Goal: Transaction & Acquisition: Purchase product/service

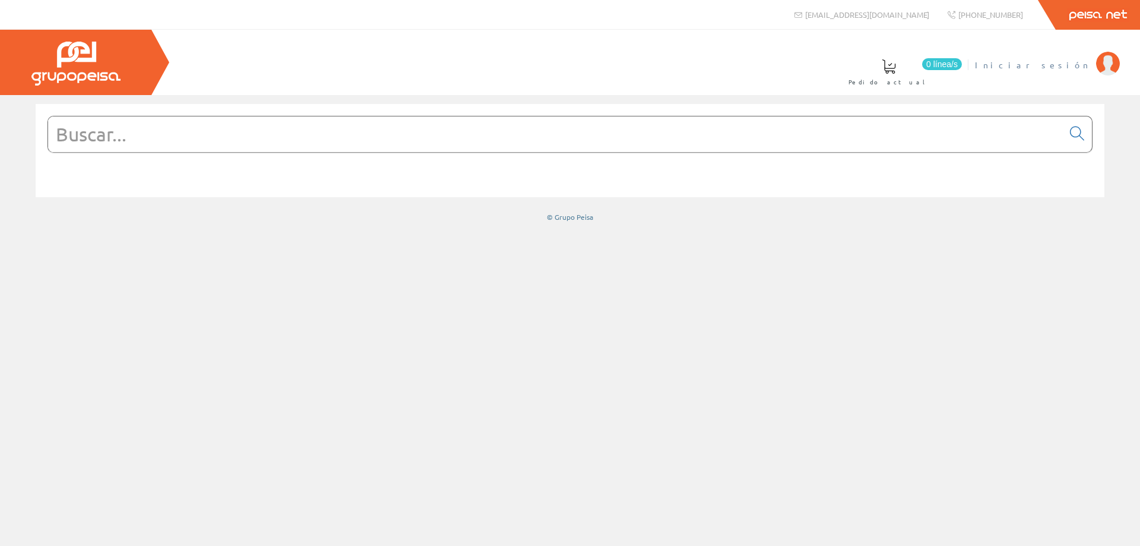
click at [1058, 65] on span "Iniciar sesión" at bounding box center [1032, 65] width 115 height 12
click at [1075, 64] on span "Gestion Y Ahorro" at bounding box center [1027, 65] width 125 height 12
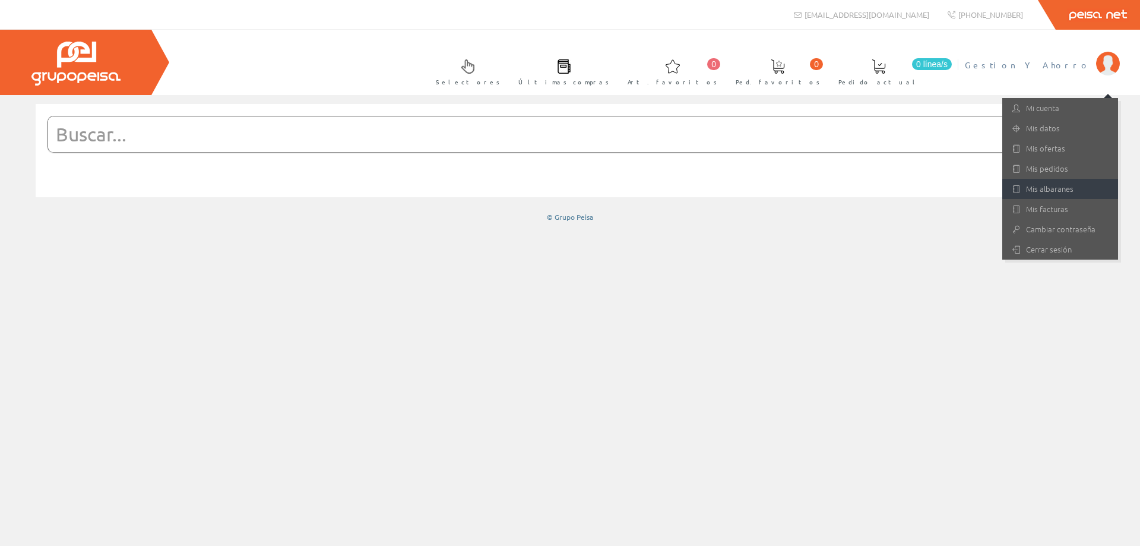
click at [1033, 192] on link "Mis albaranes" at bounding box center [1060, 189] width 116 height 20
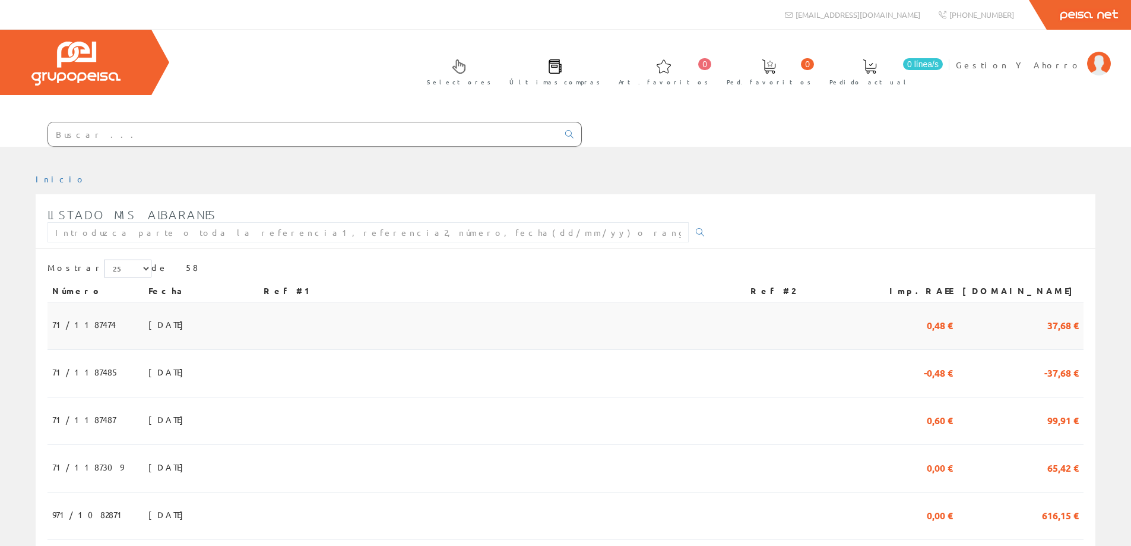
click at [148, 325] on span "[DATE]" at bounding box center [168, 324] width 41 height 20
click at [148, 429] on span "28/08/2025" at bounding box center [168, 419] width 41 height 20
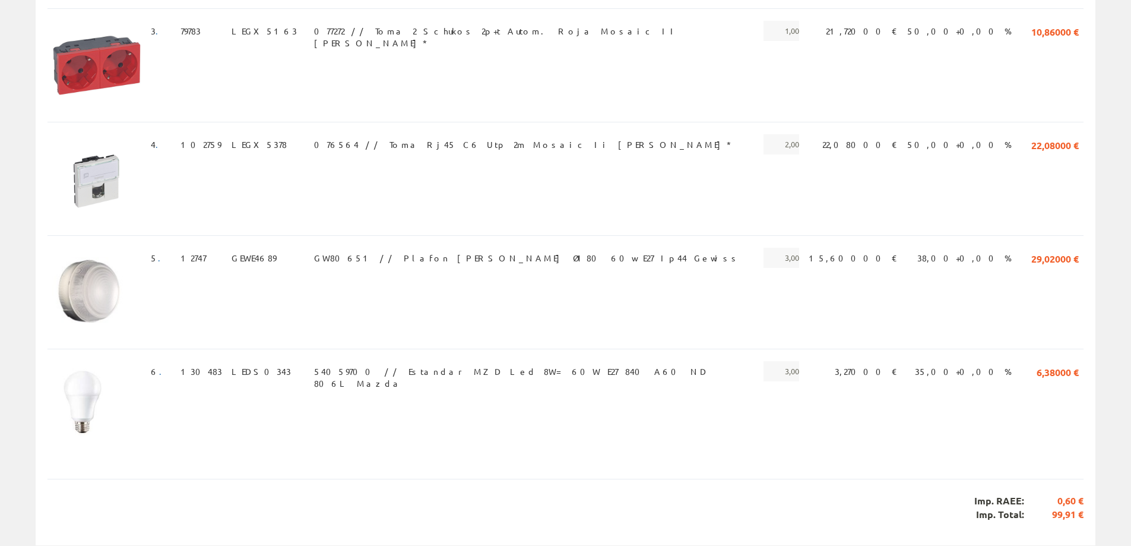
scroll to position [547, 0]
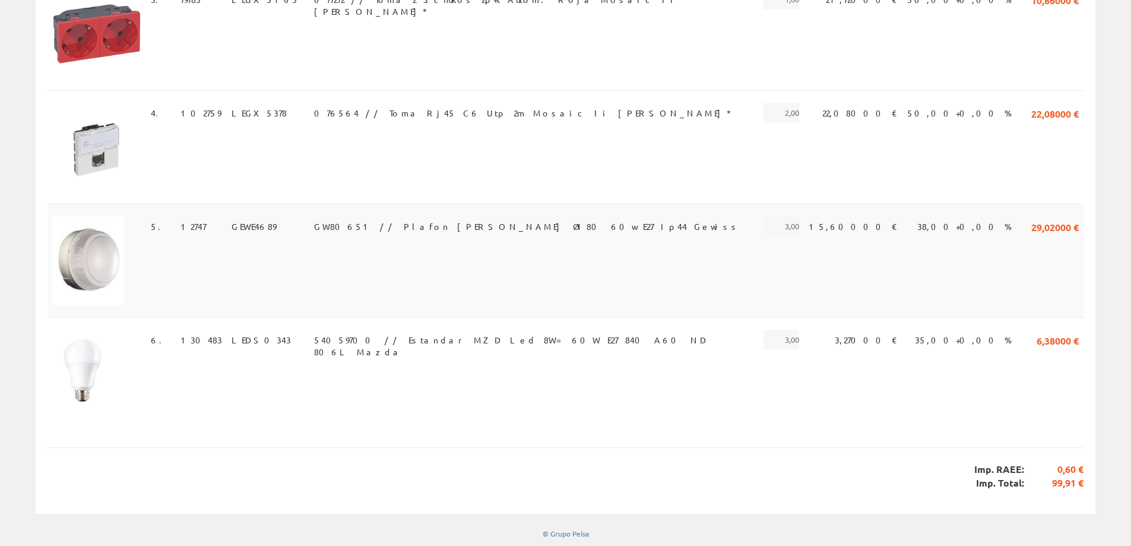
click at [387, 227] on span "GW80651 // Plafon Tonda Ø180 60w E27 Ip44 Gewiss" at bounding box center [527, 226] width 426 height 20
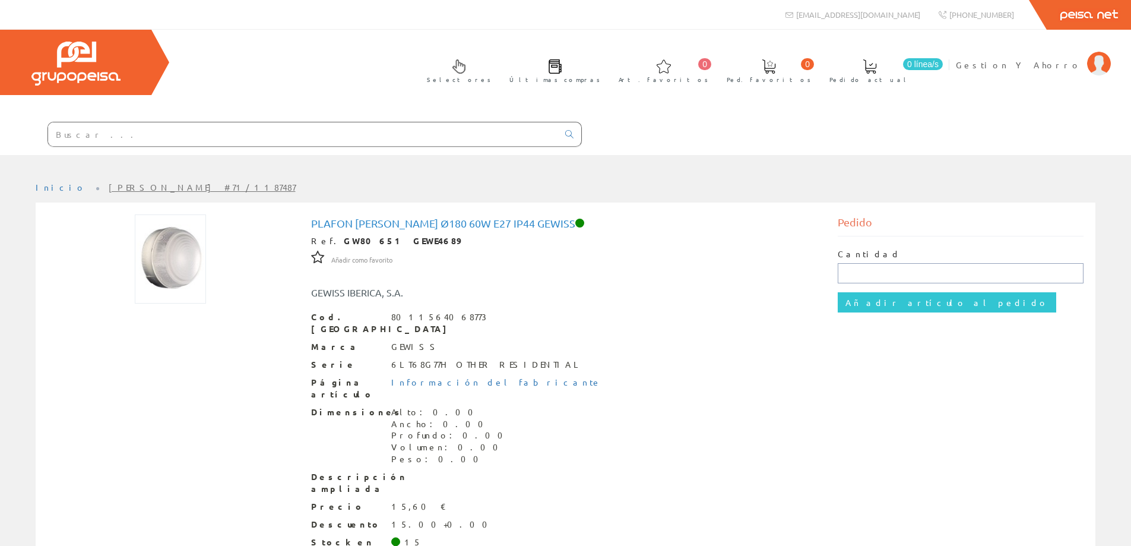
click at [874, 276] on input "text" at bounding box center [961, 273] width 246 height 20
type input "3"
click at [871, 306] on input "Añadir artículo al pedido" at bounding box center [947, 302] width 219 height 20
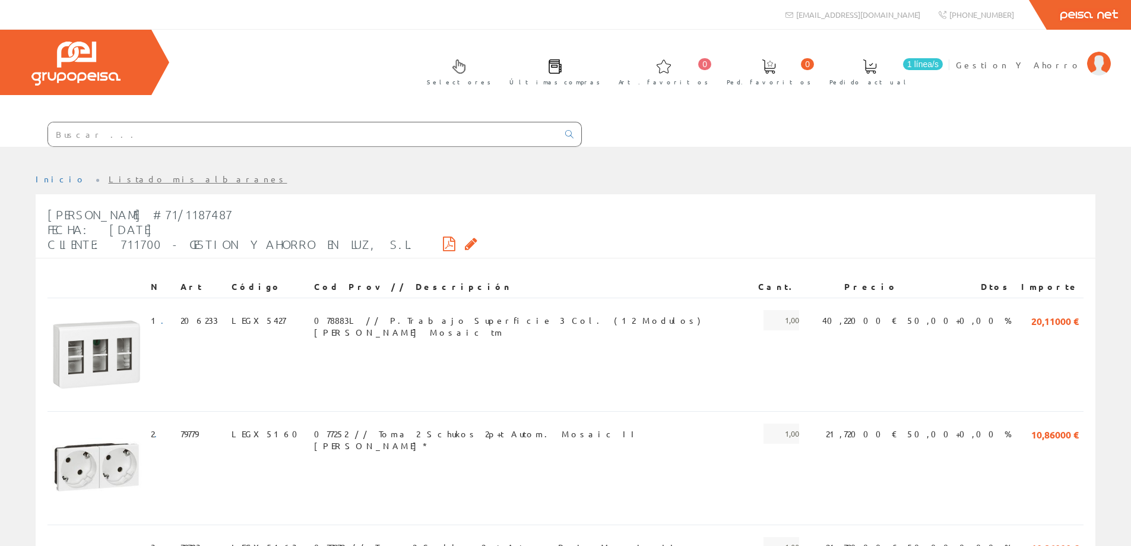
scroll to position [547, 0]
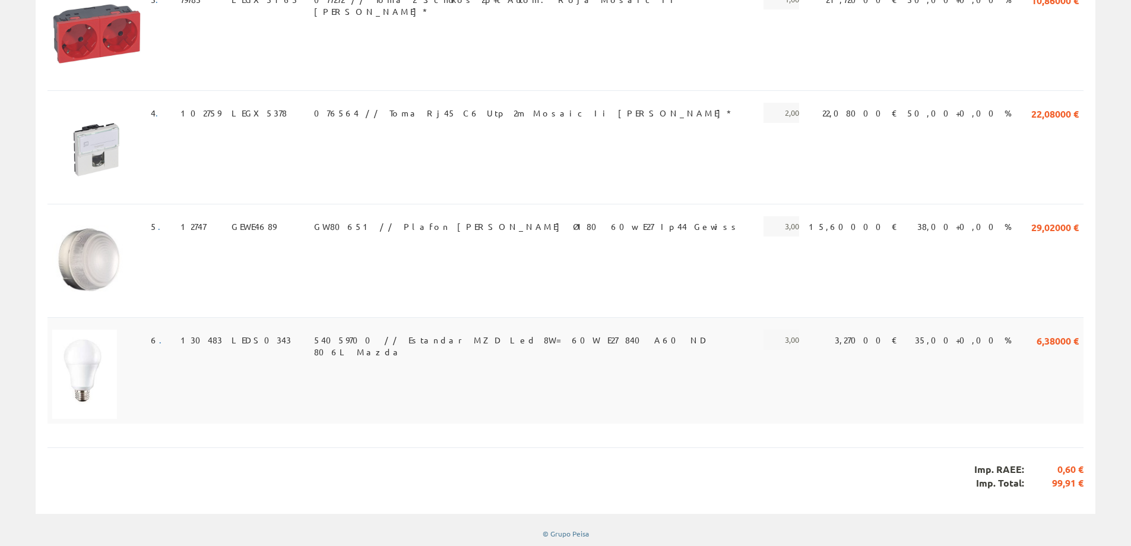
click at [421, 339] on span "54059700 // Estandar MZD Led 8W= 60W E27 840 A60 ND 806L Mazda" at bounding box center [531, 340] width 435 height 20
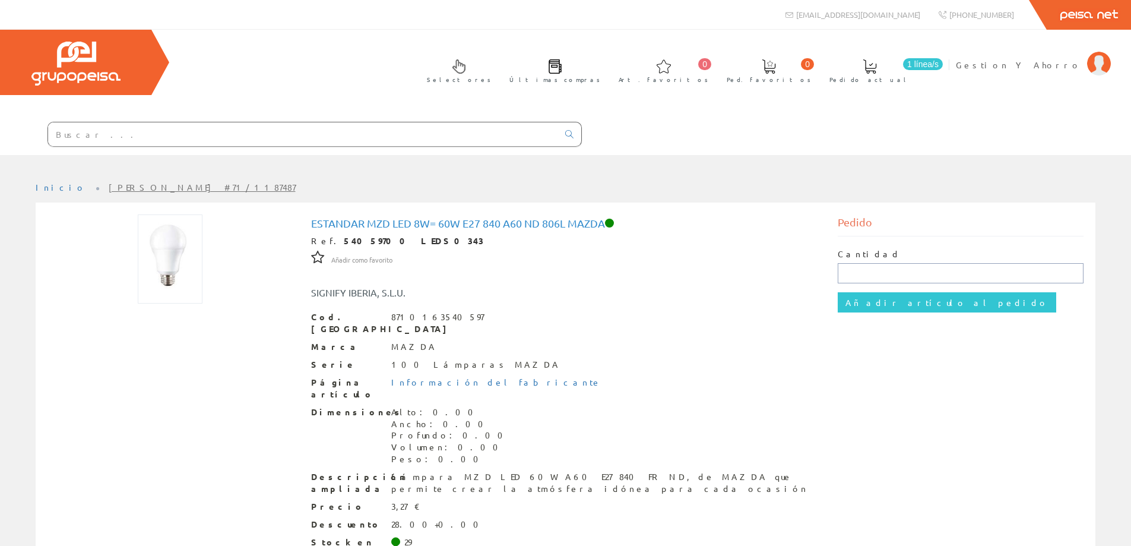
click at [903, 274] on input "text" at bounding box center [961, 273] width 246 height 20
type input "3"
click at [881, 302] on input "Añadir artículo al pedido" at bounding box center [947, 302] width 219 height 20
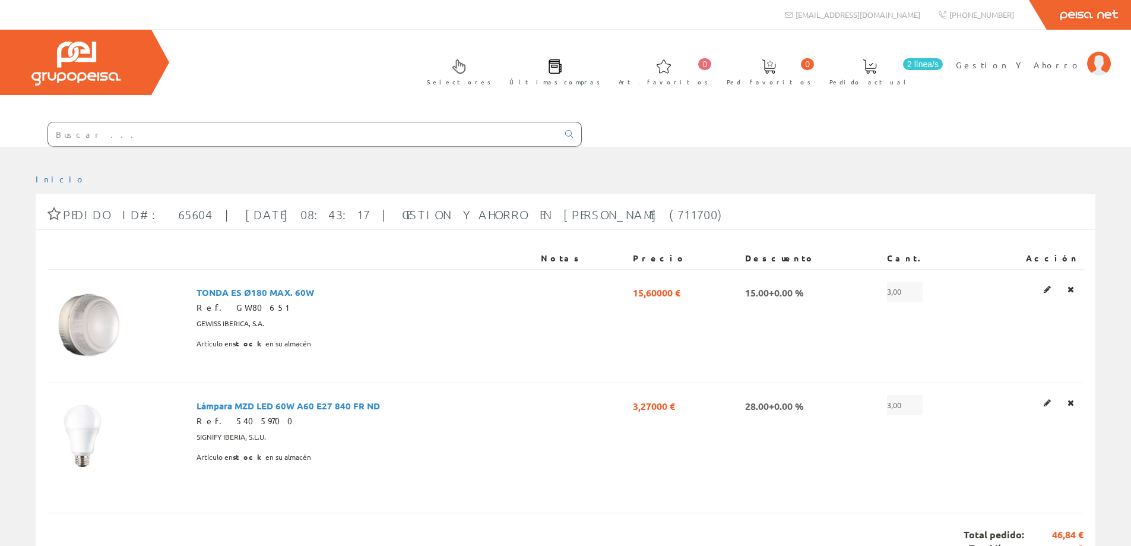
click at [173, 141] on input "text" at bounding box center [303, 134] width 510 height 24
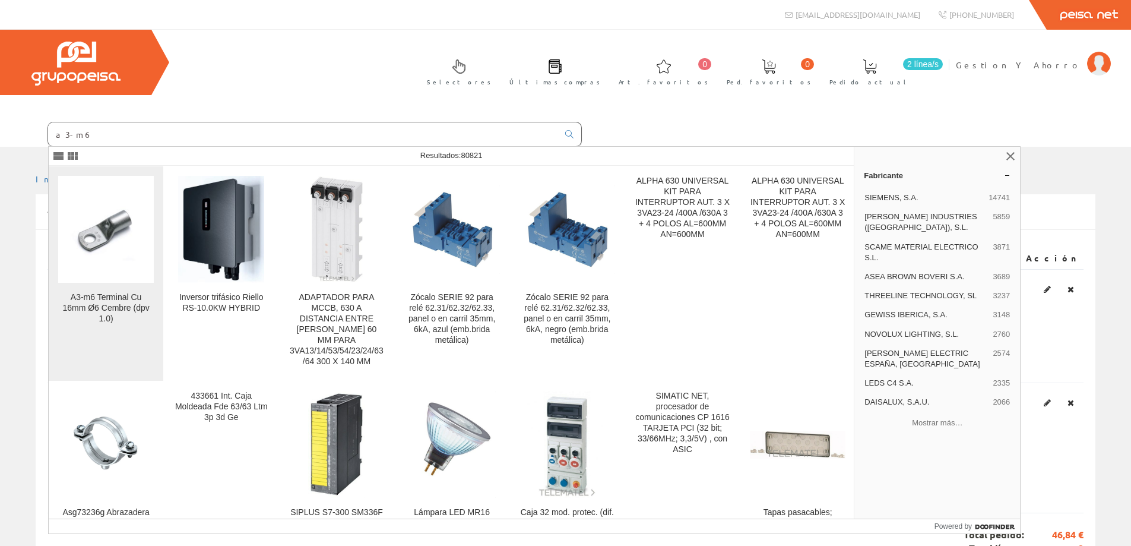
type input "a3-m6"
click at [96, 250] on img at bounding box center [106, 230] width 96 height 72
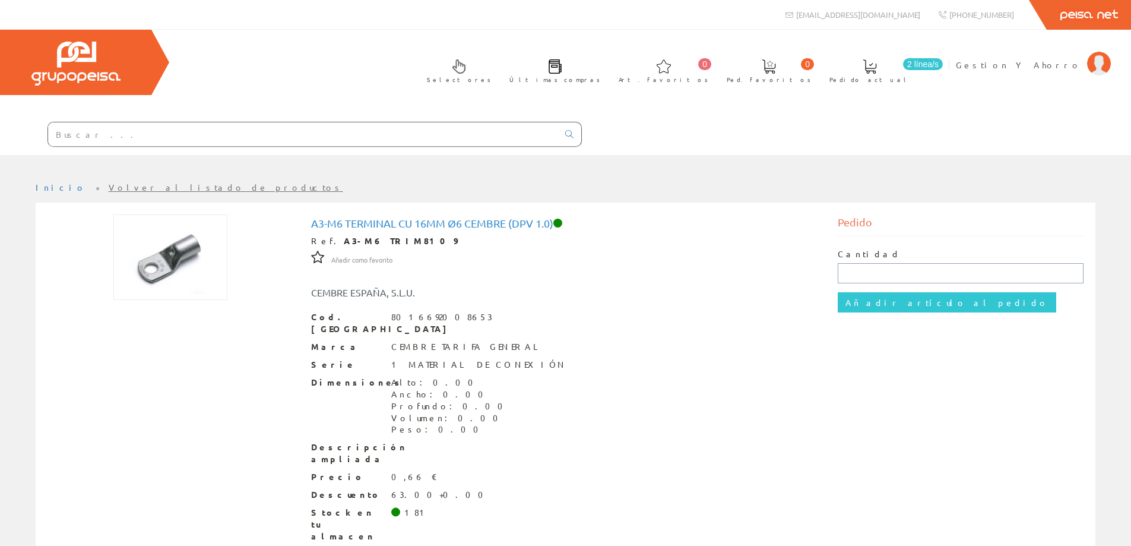
click at [892, 267] on input "text" at bounding box center [961, 273] width 246 height 20
type input "50"
click at [896, 305] on input "Añadir artículo al pedido" at bounding box center [947, 302] width 219 height 20
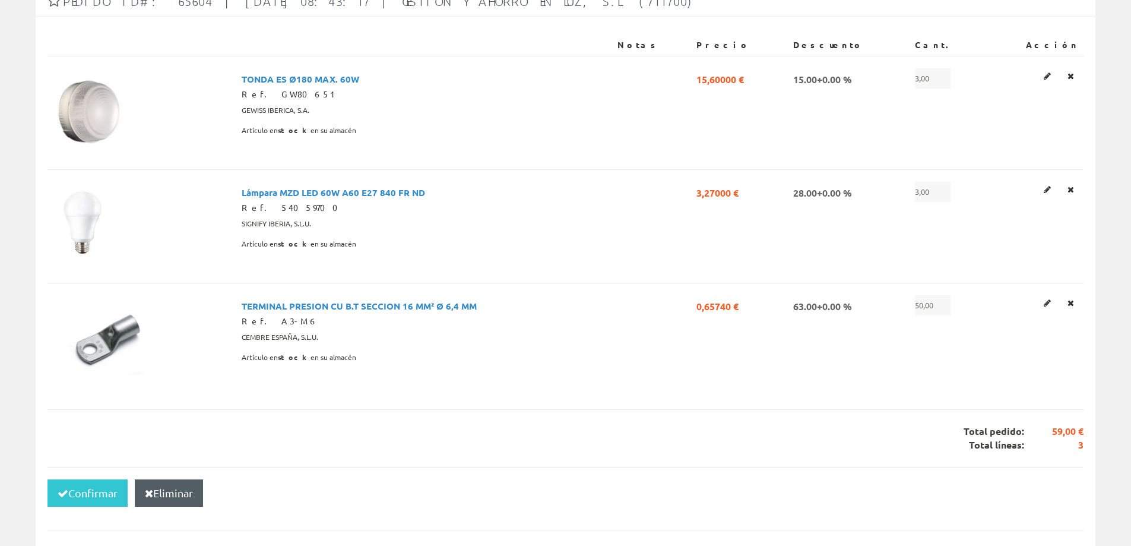
scroll to position [211, 0]
